Goal: Information Seeking & Learning: Learn about a topic

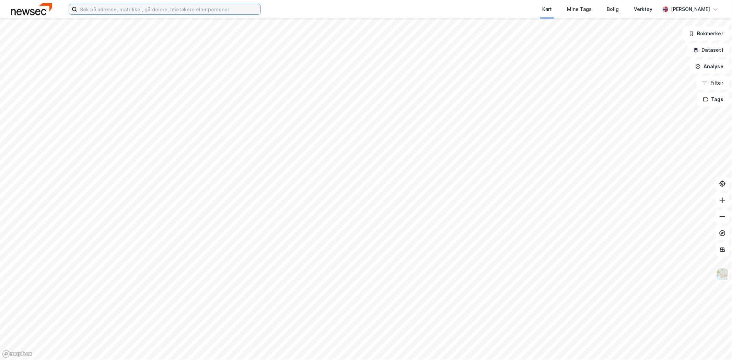
click at [157, 6] on input at bounding box center [168, 9] width 183 height 10
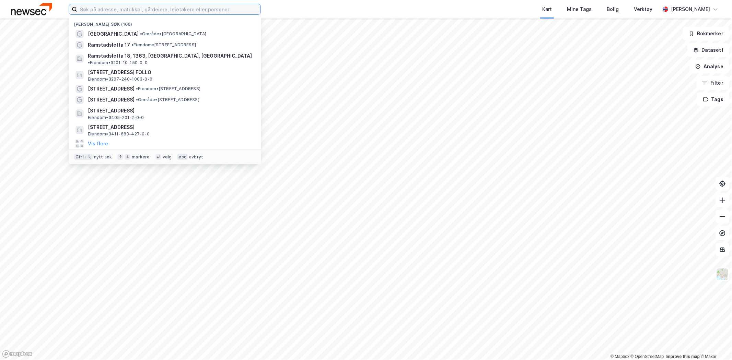
paste input "[GEOGRAPHIC_DATA] 1 AS"
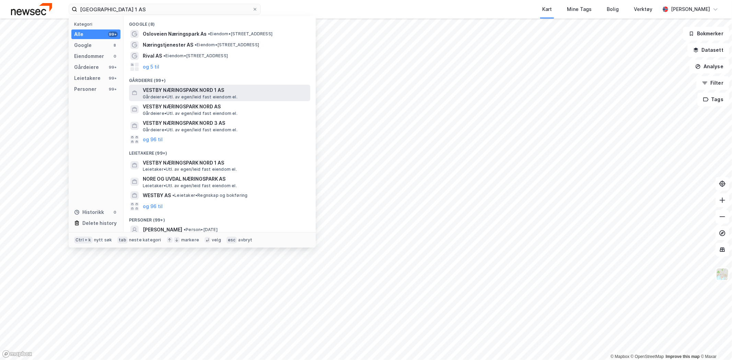
click at [183, 91] on span "VESTBY NÆRINGSPARK NORD 1 AS" at bounding box center [225, 90] width 165 height 8
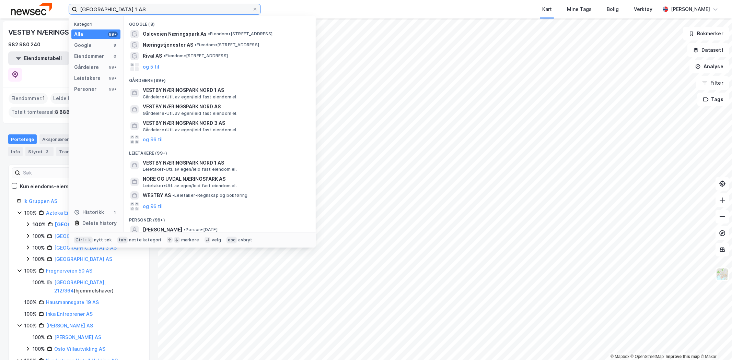
drag, startPoint x: 175, startPoint y: 7, endPoint x: 40, endPoint y: -5, distance: 135.0
click at [40, 0] on html "[GEOGRAPHIC_DATA] 1 AS Kategori Alle 99+ Google 8 Eiendommer 0 Gårdeiere 99+ Le…" at bounding box center [366, 180] width 732 height 360
type input "v"
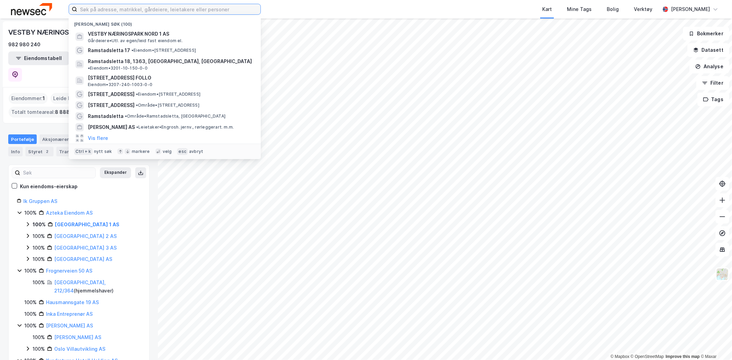
paste input "[STREET_ADDRESS]"
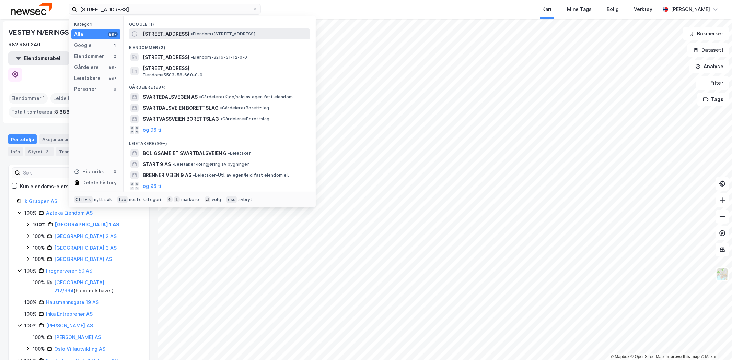
click at [193, 31] on span "• Eiendom • [STREET_ADDRESS]" at bounding box center [223, 33] width 65 height 5
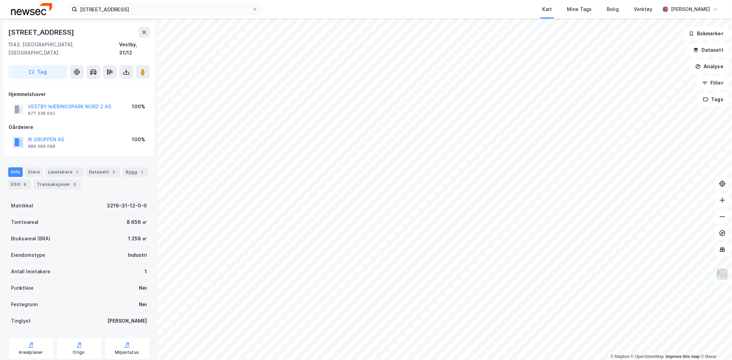
click at [144, 16] on div "[STREET_ADDRESS] Kart Mine Tags Bolig Verktøy [PERSON_NAME]" at bounding box center [366, 9] width 732 height 19
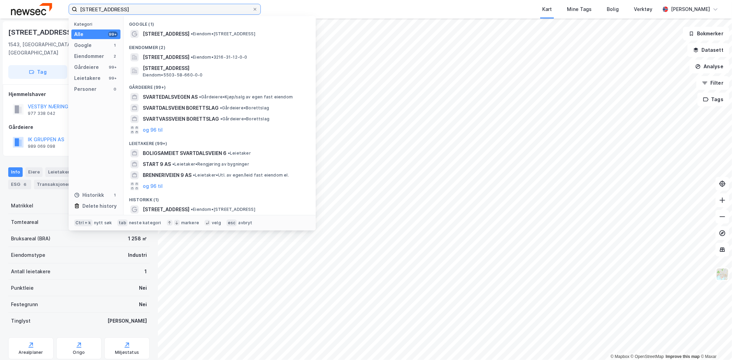
drag, startPoint x: 139, startPoint y: 11, endPoint x: 33, endPoint y: 2, distance: 106.4
click at [33, 2] on div "Svartdalsveien 9 Kategori Alle 99+ Google 1 Eiendommer 2 Gårdeiere 99+ Leietake…" at bounding box center [366, 9] width 732 height 19
paste input "[GEOGRAPHIC_DATA] 3 AS"
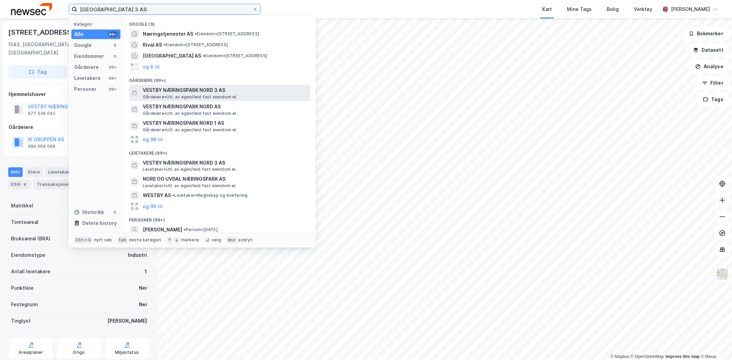
type input "[GEOGRAPHIC_DATA] 3 AS"
click at [210, 86] on span "VESTBY NÆRINGSPARK NORD 3 AS" at bounding box center [225, 90] width 165 height 8
